Goal: Find specific page/section: Find specific page/section

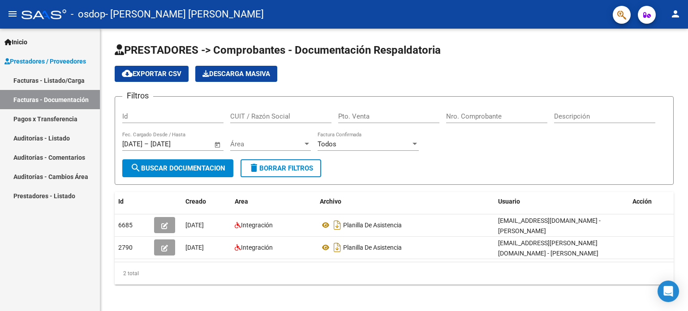
click at [52, 192] on link "Prestadores - Listado" at bounding box center [50, 195] width 100 height 19
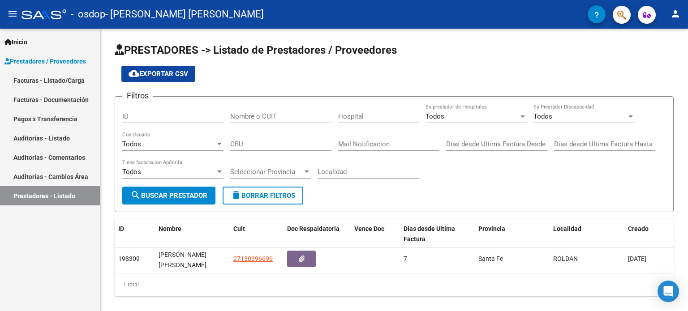
click at [54, 142] on link "Auditorías - Listado" at bounding box center [50, 137] width 100 height 19
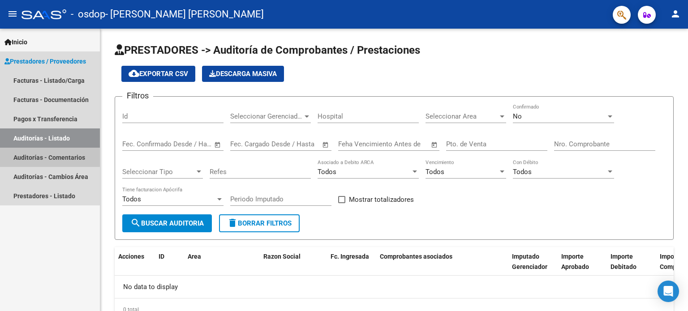
click at [63, 154] on link "Auditorías - Comentarios" at bounding box center [50, 157] width 100 height 19
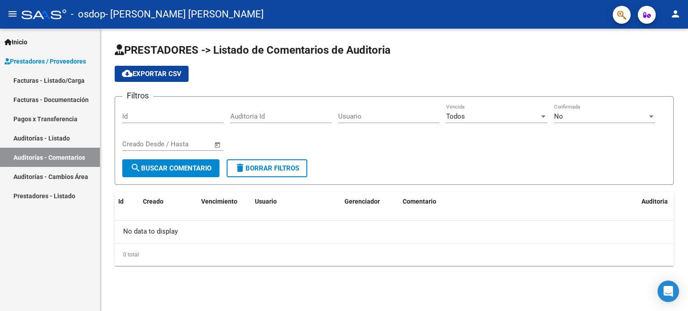
click at [60, 151] on link "Auditorías - Comentarios" at bounding box center [50, 157] width 100 height 19
click at [57, 184] on link "Auditorías - Cambios Área" at bounding box center [50, 176] width 100 height 19
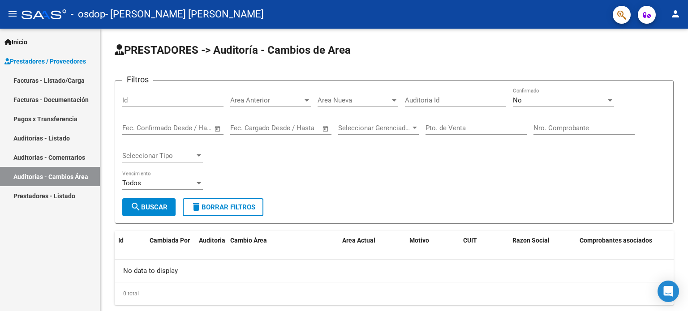
click at [58, 202] on link "Prestadores - Listado" at bounding box center [50, 195] width 100 height 19
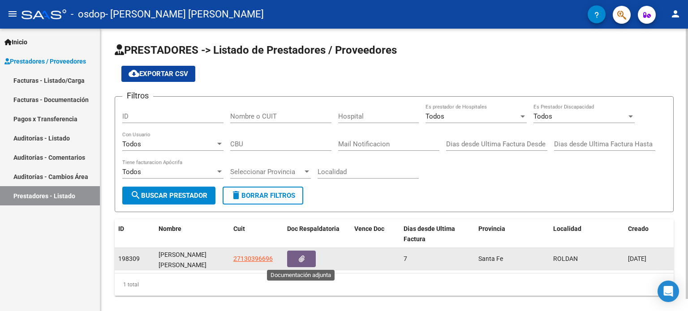
click at [313, 256] on button "button" at bounding box center [301, 259] width 29 height 17
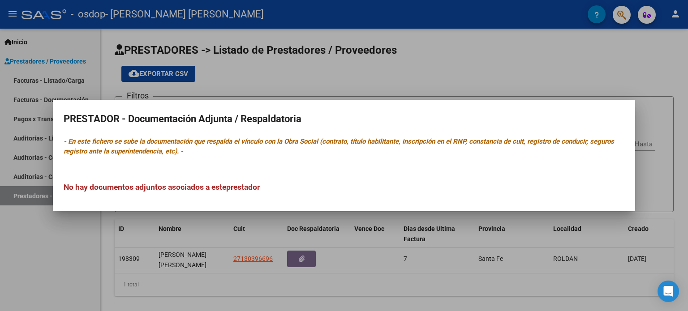
click at [427, 58] on div at bounding box center [344, 155] width 688 height 311
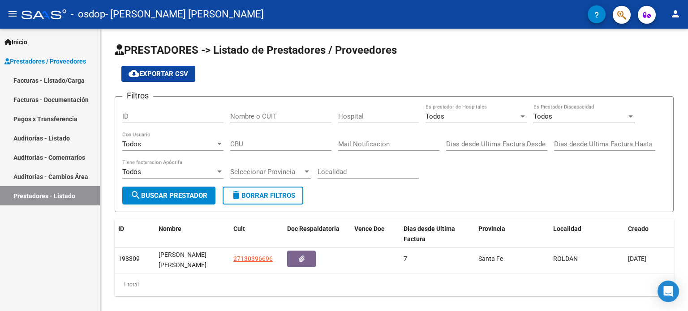
click at [595, 15] on icon "button" at bounding box center [596, 15] width 4 height 7
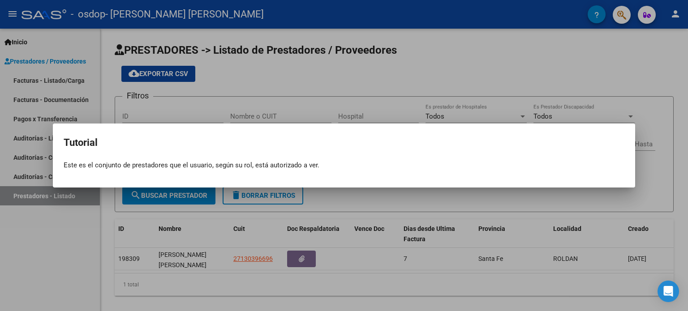
drag, startPoint x: 594, startPoint y: 9, endPoint x: 596, endPoint y: 1, distance: 8.1
click at [597, 3] on div at bounding box center [344, 155] width 688 height 311
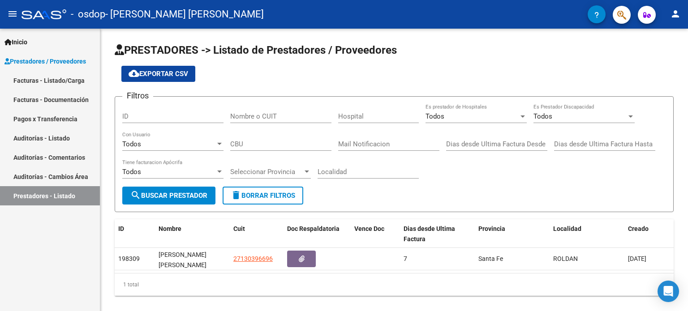
click at [643, 14] on icon "button" at bounding box center [647, 15] width 8 height 7
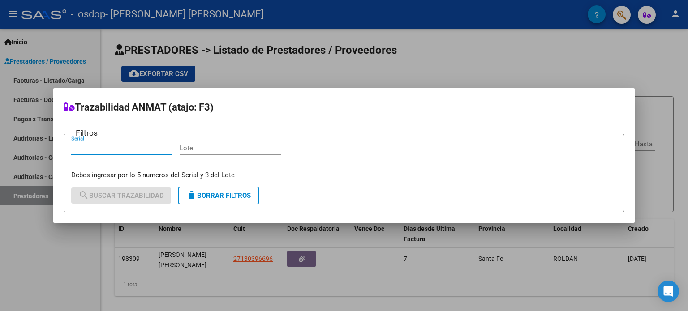
click at [612, 42] on div at bounding box center [344, 155] width 688 height 311
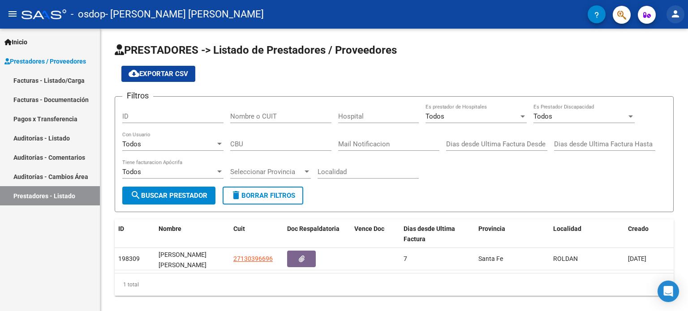
click at [672, 17] on mat-icon "person" at bounding box center [675, 14] width 11 height 11
click at [14, 21] on div at bounding box center [344, 155] width 688 height 311
click at [16, 9] on mat-icon "menu" at bounding box center [12, 14] width 11 height 11
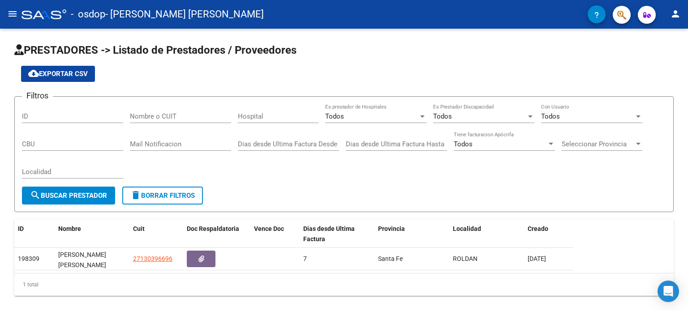
click at [16, 9] on mat-icon "menu" at bounding box center [12, 14] width 11 height 11
